Goal: Complete application form

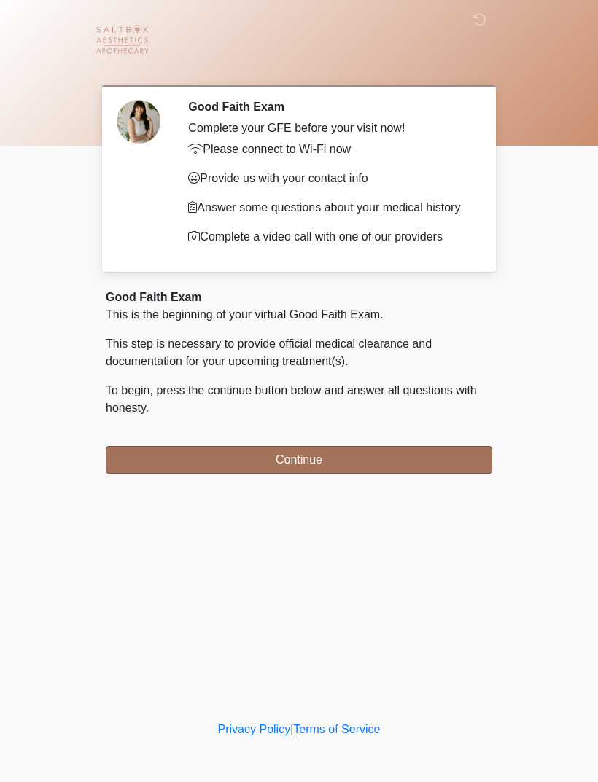
click at [311, 456] on button "Continue" at bounding box center [299, 460] width 386 height 28
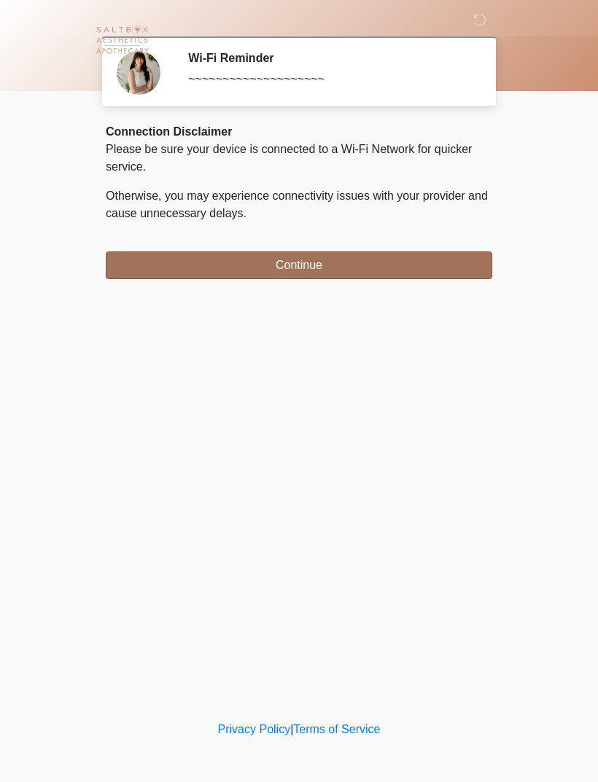
click at [373, 264] on button "Continue" at bounding box center [299, 266] width 386 height 28
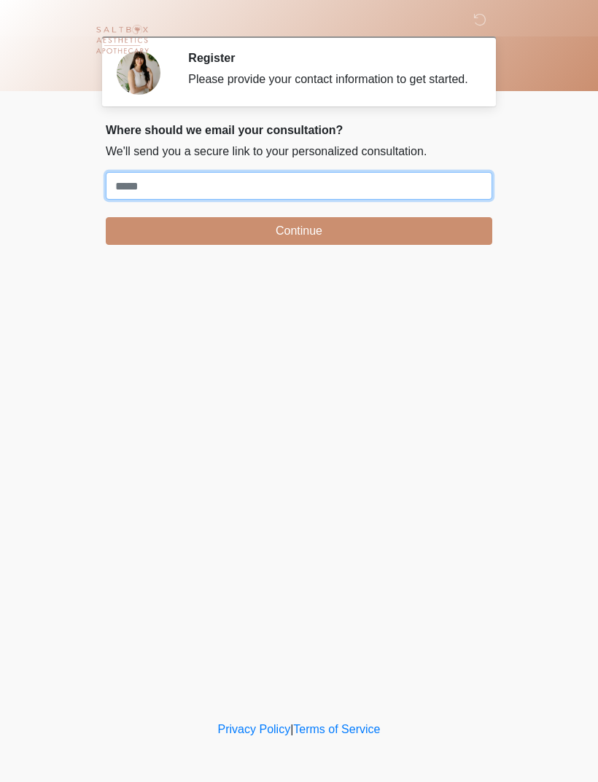
click at [426, 192] on input "Where should we email your treatment plan?" at bounding box center [299, 186] width 386 height 28
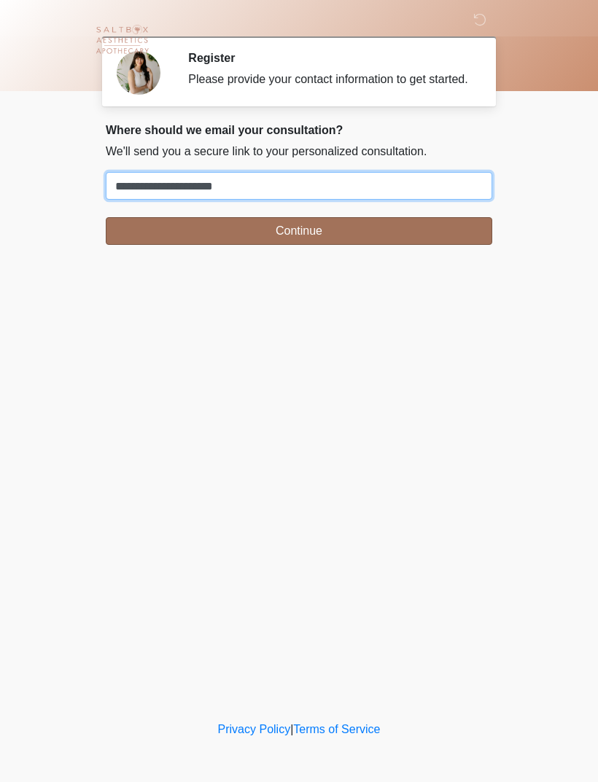
type input "**********"
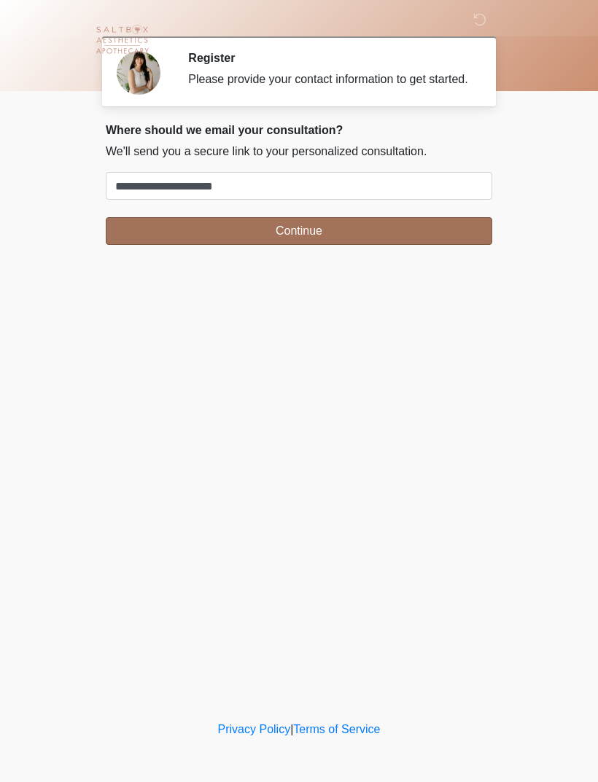
click at [324, 239] on button "Continue" at bounding box center [299, 231] width 386 height 28
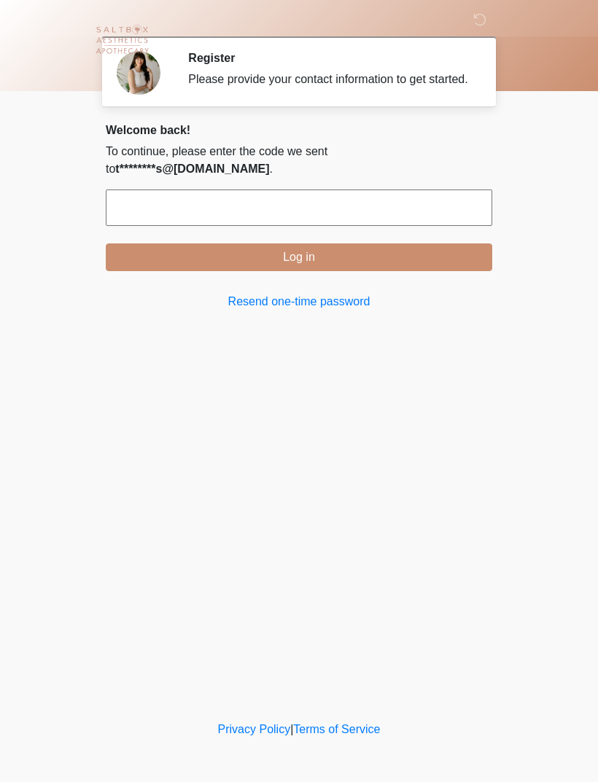
click at [364, 214] on input "text" at bounding box center [299, 208] width 386 height 36
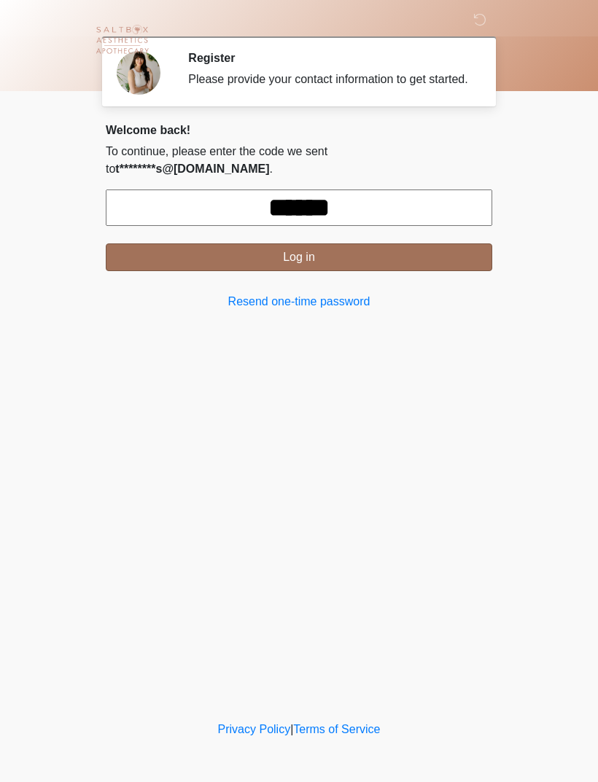
type input "******"
click at [399, 252] on button "Log in" at bounding box center [299, 257] width 386 height 28
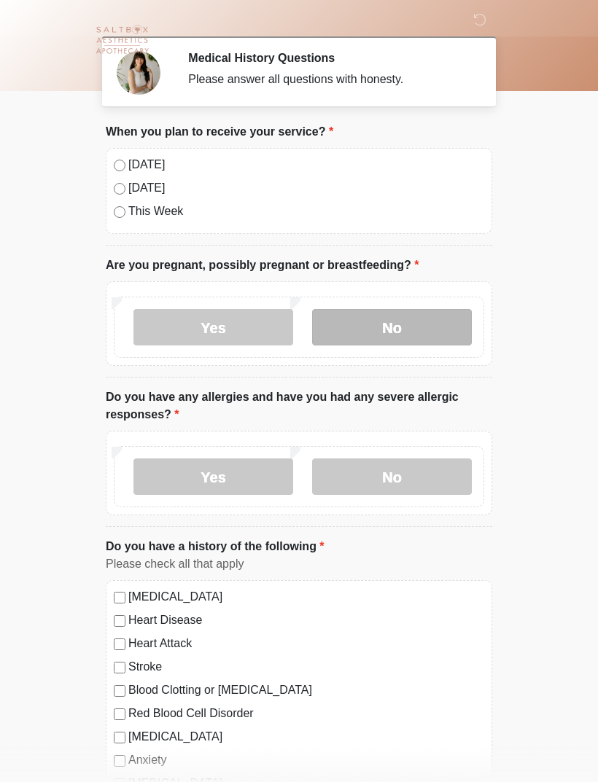
click at [383, 327] on label "No" at bounding box center [392, 327] width 160 height 36
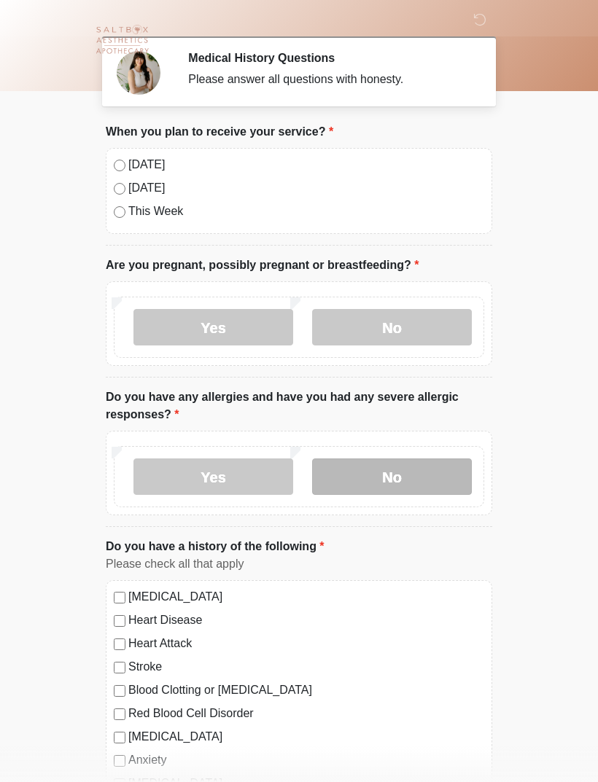
click at [377, 472] on label "No" at bounding box center [392, 477] width 160 height 36
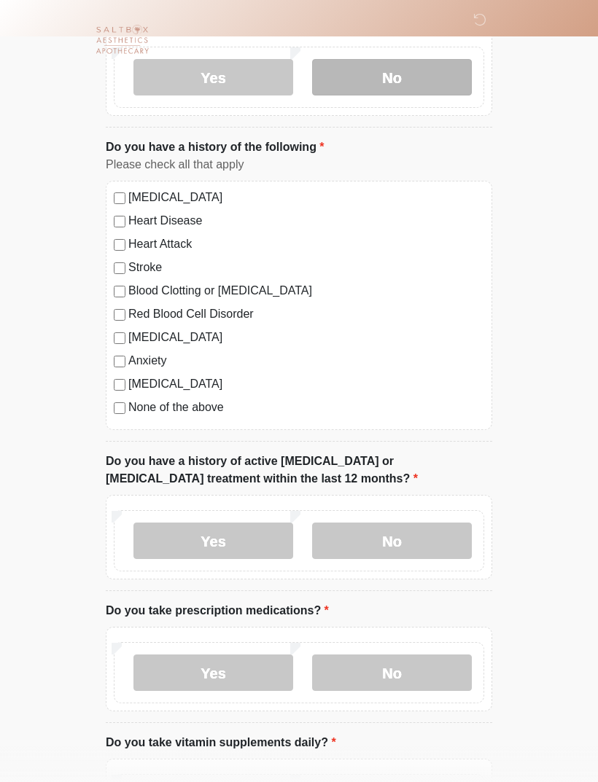
scroll to position [400, 0]
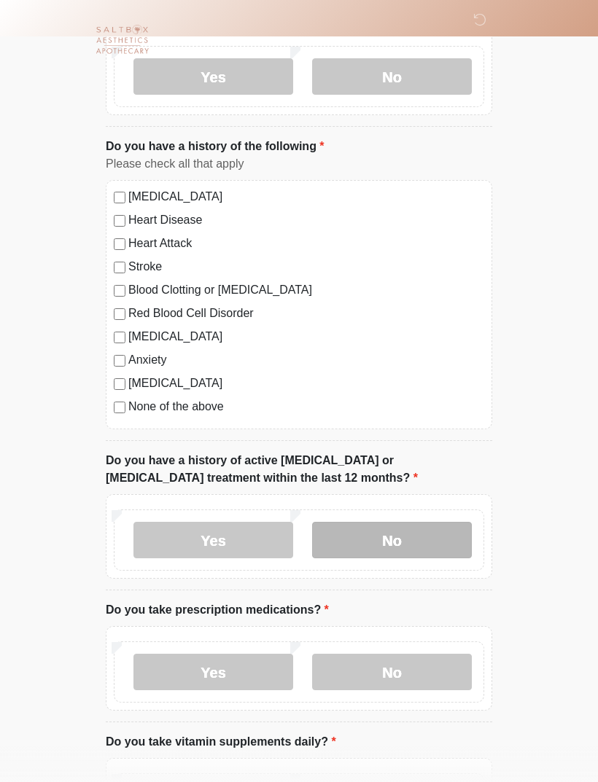
click at [419, 535] on label "No" at bounding box center [392, 540] width 160 height 36
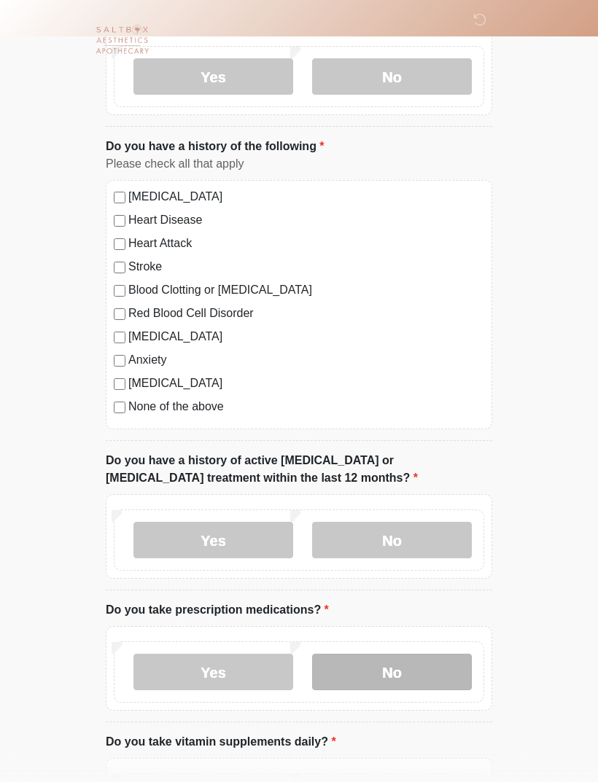
click at [415, 669] on label "No" at bounding box center [392, 672] width 160 height 36
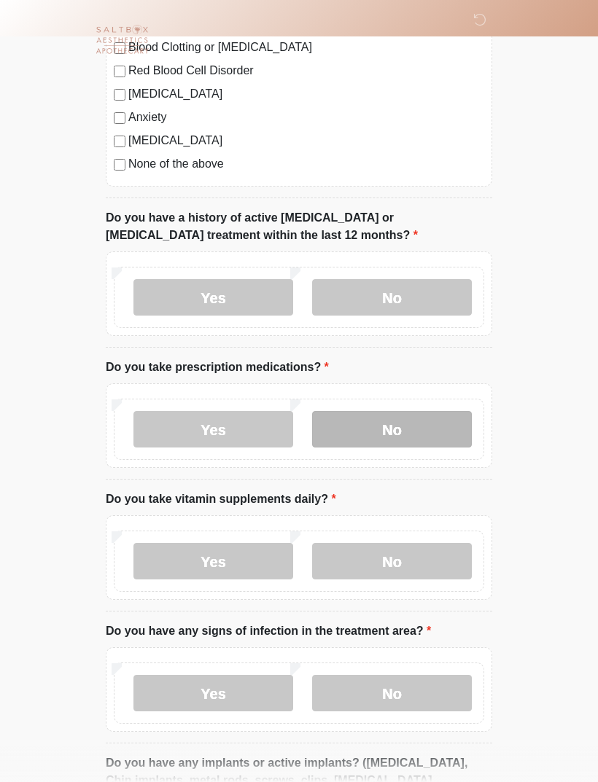
scroll to position [646, 0]
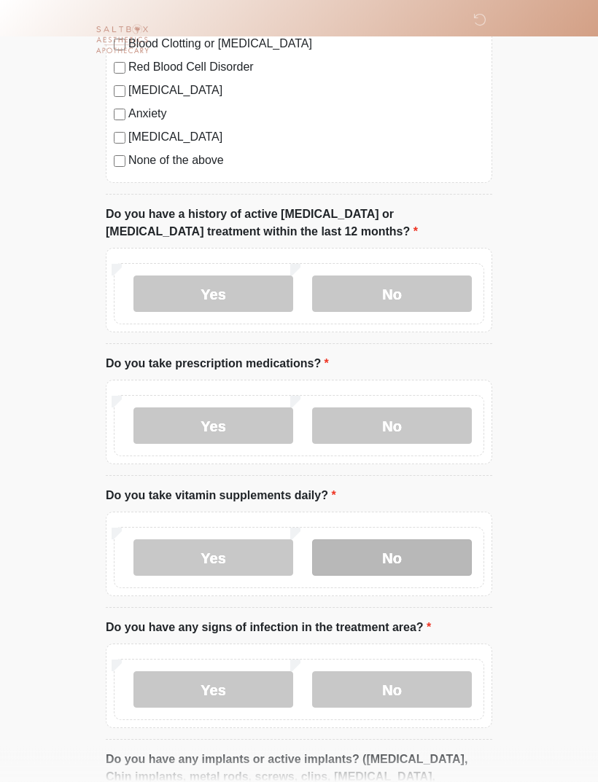
click at [433, 554] on label "No" at bounding box center [392, 558] width 160 height 36
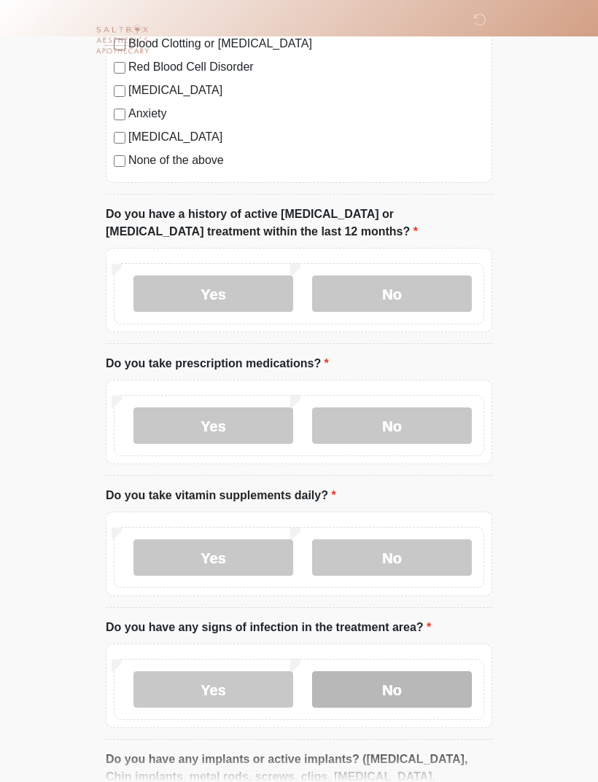
click at [421, 679] on label "No" at bounding box center [392, 689] width 160 height 36
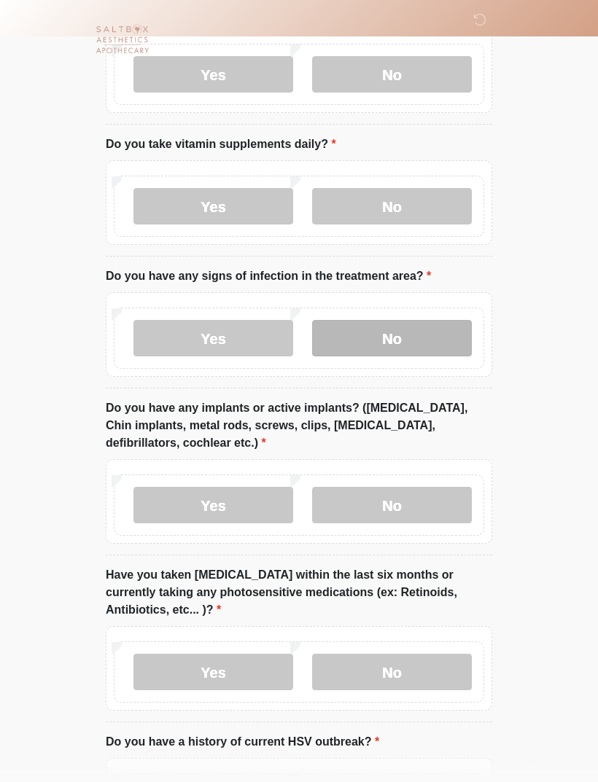
scroll to position [1003, 0]
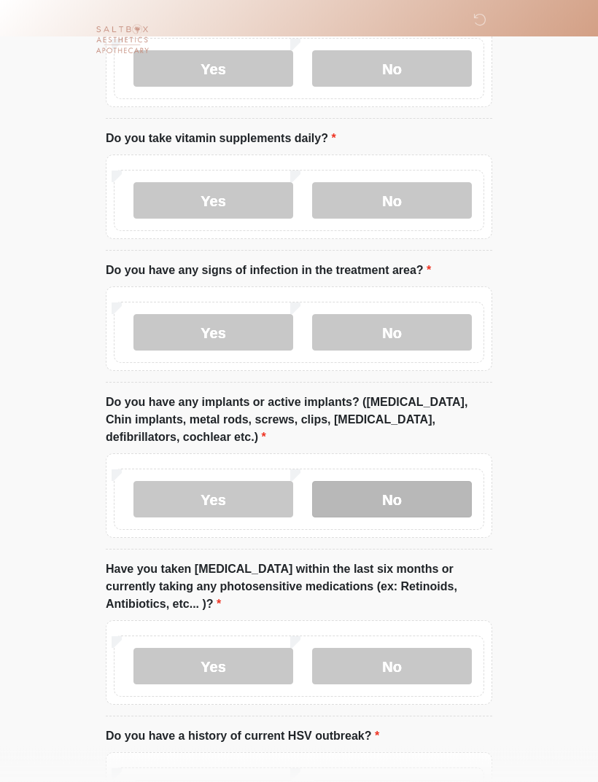
click at [417, 485] on label "No" at bounding box center [392, 500] width 160 height 36
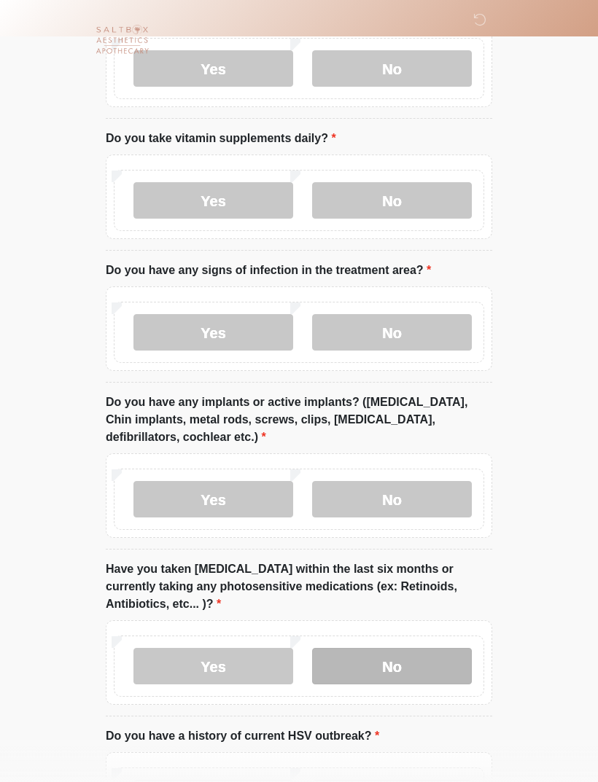
click at [423, 649] on label "No" at bounding box center [392, 666] width 160 height 36
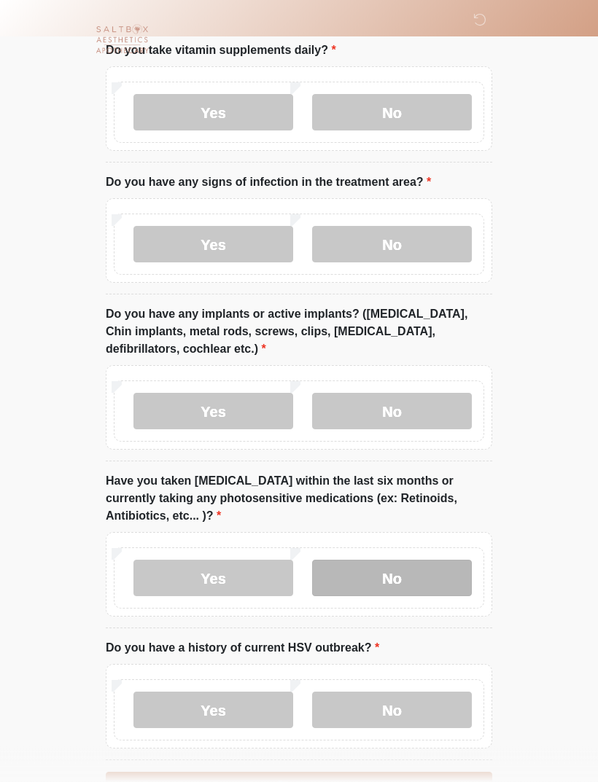
scroll to position [1138, 0]
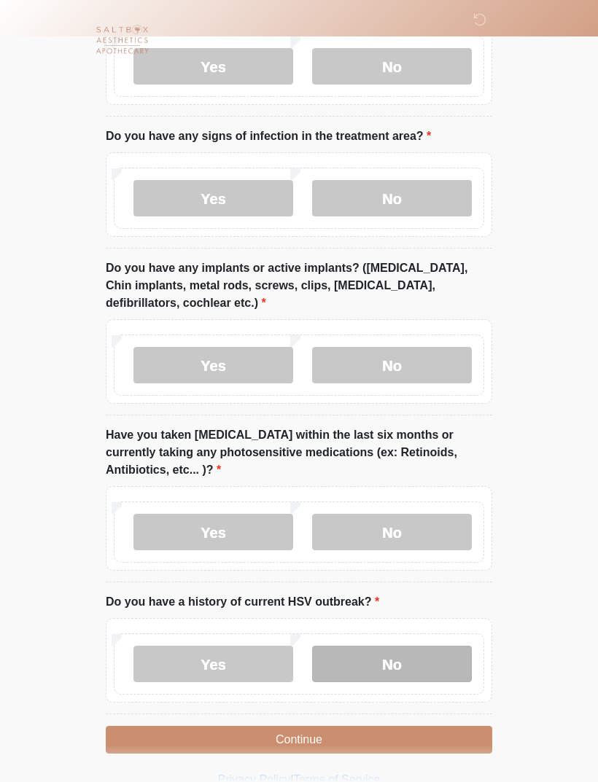
click at [425, 650] on label "No" at bounding box center [392, 664] width 160 height 36
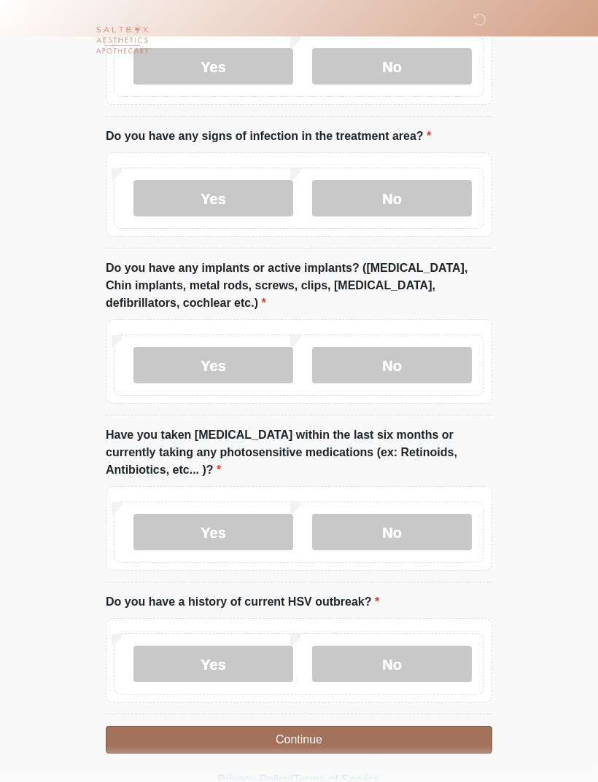
click at [363, 729] on button "Continue" at bounding box center [299, 740] width 386 height 28
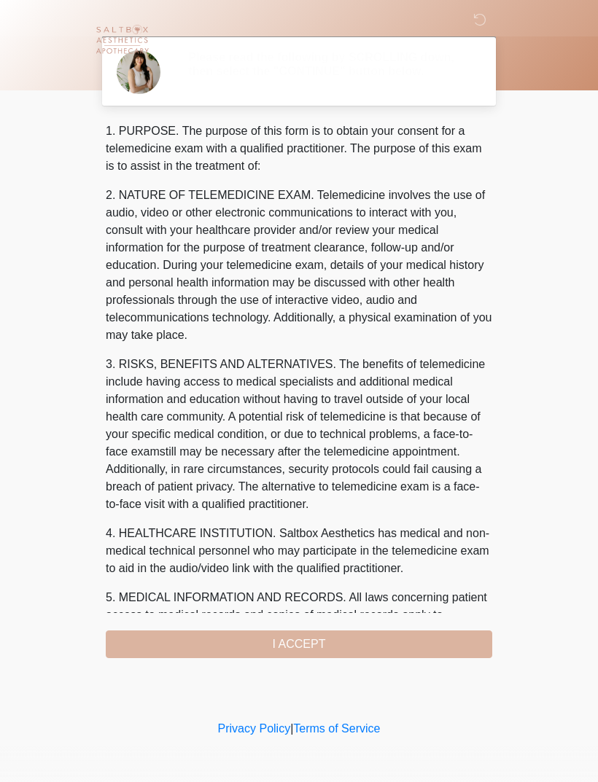
scroll to position [0, 0]
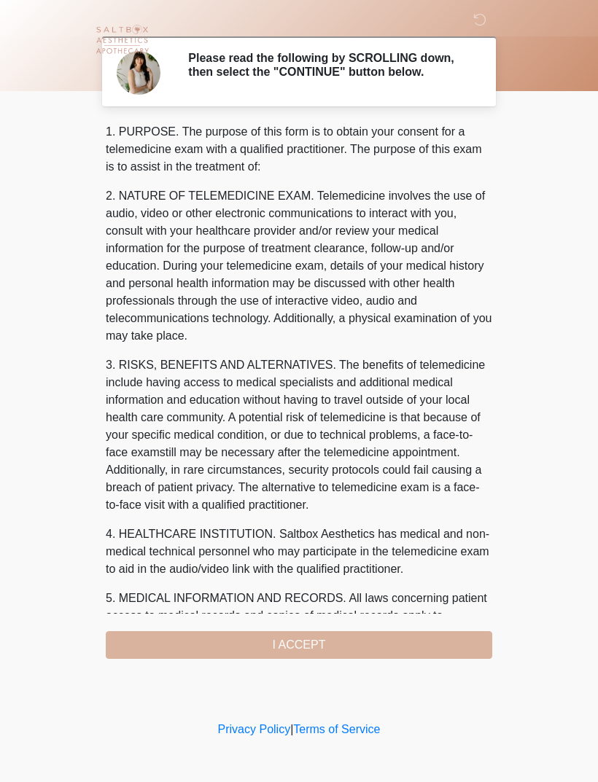
click at [365, 650] on div "1. PURPOSE. The purpose of this form is to obtain your consent for a telemedici…" at bounding box center [299, 391] width 386 height 536
click at [309, 646] on div "1. PURPOSE. The purpose of this form is to obtain your consent for a telemedici…" at bounding box center [299, 391] width 386 height 536
click at [340, 646] on div "1. PURPOSE. The purpose of this form is to obtain your consent for a telemedici…" at bounding box center [299, 391] width 386 height 536
click at [340, 645] on div "1. PURPOSE. The purpose of this form is to obtain your consent for a telemedici…" at bounding box center [299, 391] width 386 height 536
click at [314, 643] on div "1. PURPOSE. The purpose of this form is to obtain your consent for a telemedici…" at bounding box center [299, 391] width 386 height 536
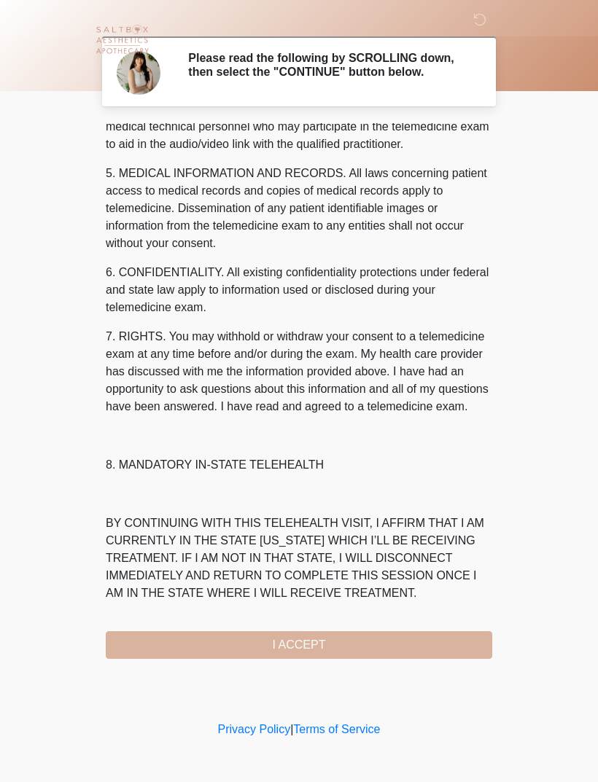
click at [327, 658] on div "1. PURPOSE. The purpose of this form is to obtain your consent for a telemedici…" at bounding box center [299, 391] width 386 height 536
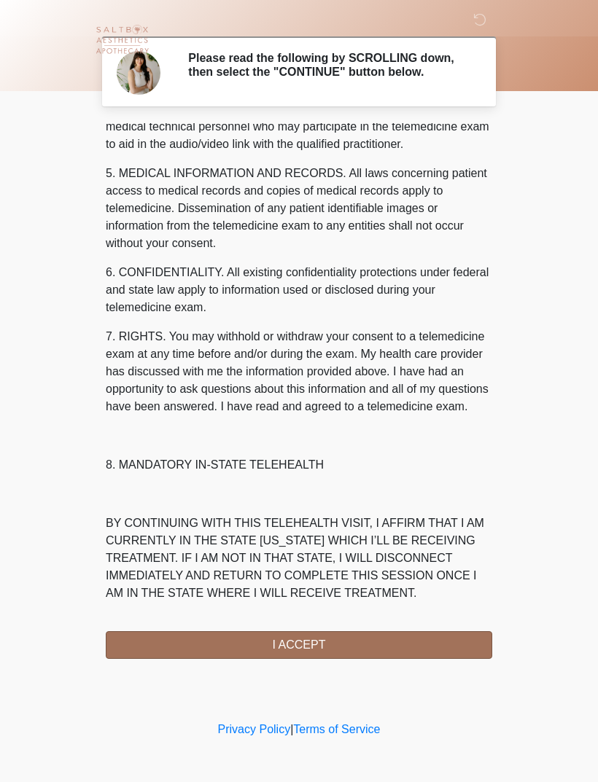
click at [323, 652] on button "I ACCEPT" at bounding box center [299, 645] width 386 height 28
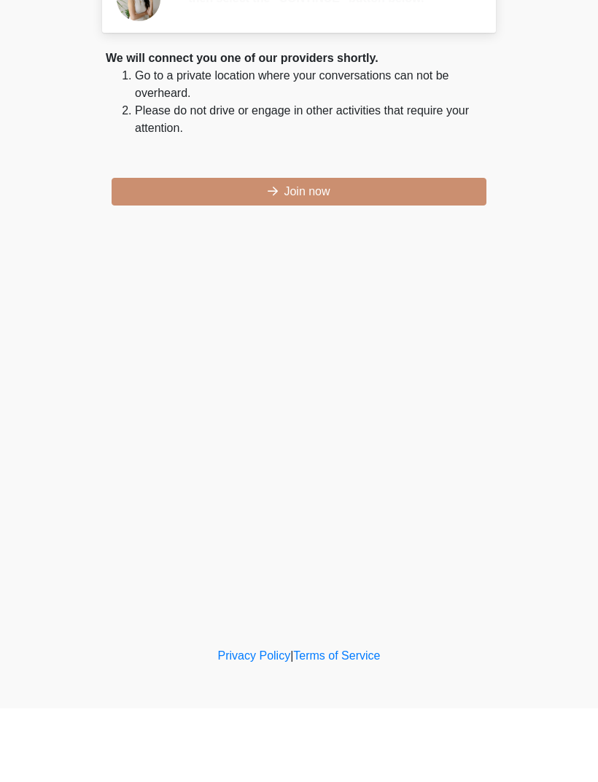
scroll to position [0, 0]
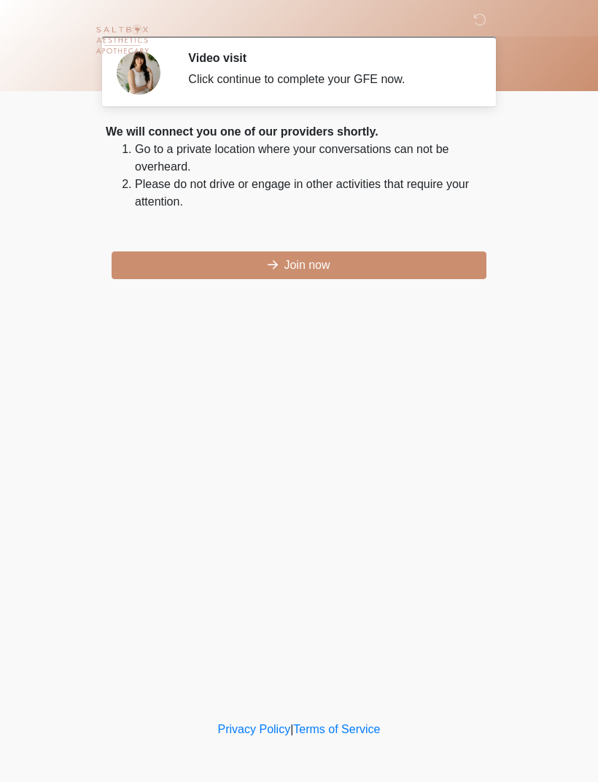
click at [324, 257] on button "Join now" at bounding box center [299, 266] width 375 height 28
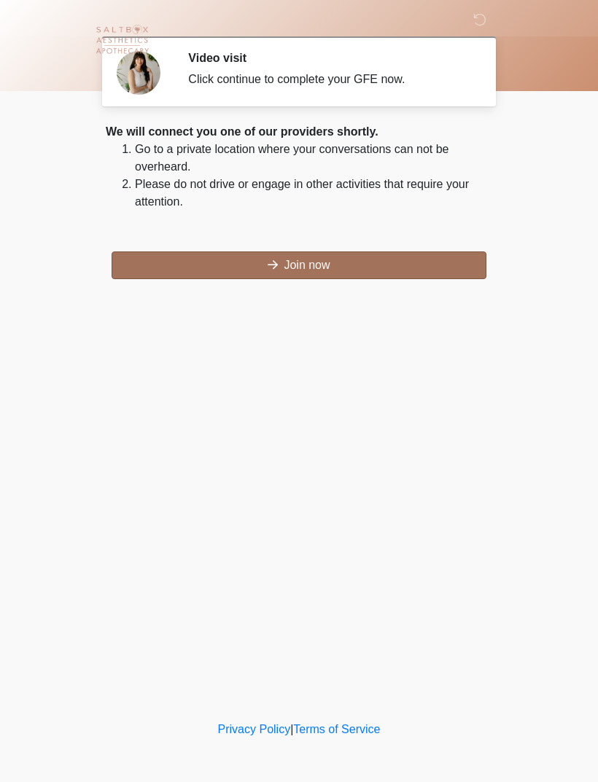
click at [318, 268] on button "Join now" at bounding box center [299, 266] width 375 height 28
